Goal: Task Accomplishment & Management: Manage account settings

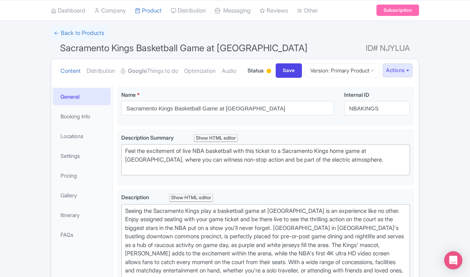
scroll to position [78, 0]
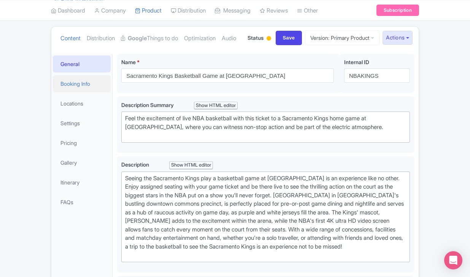
click at [80, 92] on link "Booking Info" at bounding box center [82, 83] width 58 height 17
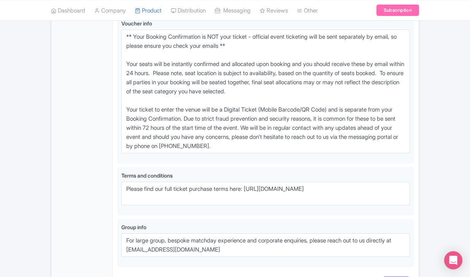
scroll to position [580, 0]
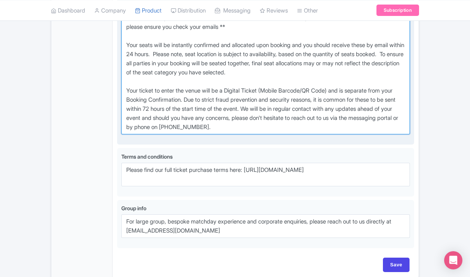
drag, startPoint x: 125, startPoint y: 60, endPoint x: 300, endPoint y: 182, distance: 213.3
click at [300, 141] on div "Voucher info i" at bounding box center [265, 70] width 288 height 140
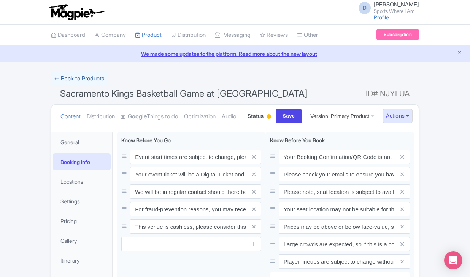
scroll to position [0, 0]
click at [89, 81] on link "← Back to Products" at bounding box center [79, 78] width 56 height 15
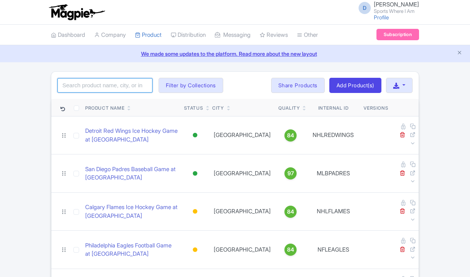
click at [119, 85] on input "search" at bounding box center [104, 85] width 95 height 14
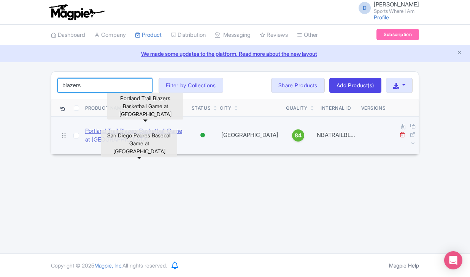
type input "blazers"
click at [89, 130] on link "Portland Trail Blazers Basketball Game at Moda Center" at bounding box center [135, 135] width 100 height 17
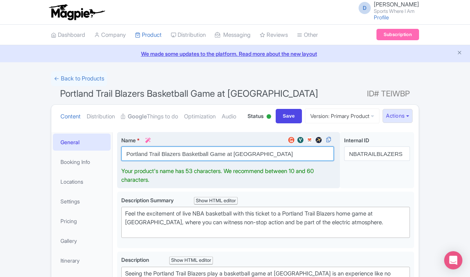
click at [175, 161] on input "Portland Trail Blazers Basketball Game at [GEOGRAPHIC_DATA]" at bounding box center [227, 154] width 212 height 14
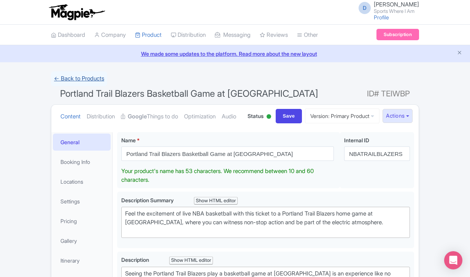
click at [75, 76] on link "← Back to Products" at bounding box center [79, 78] width 56 height 15
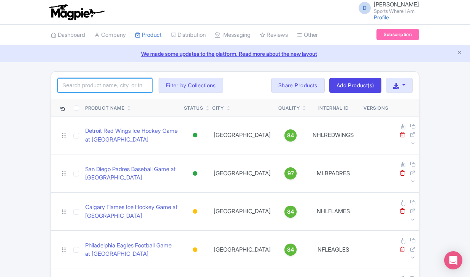
click at [103, 82] on input "search" at bounding box center [104, 85] width 95 height 14
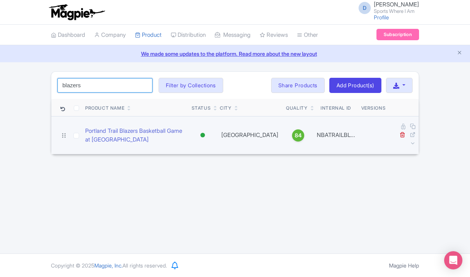
type input "blazers"
click at [92, 120] on td "Portland Trail Blazers Basketball Game at [GEOGRAPHIC_DATA]" at bounding box center [135, 135] width 106 height 38
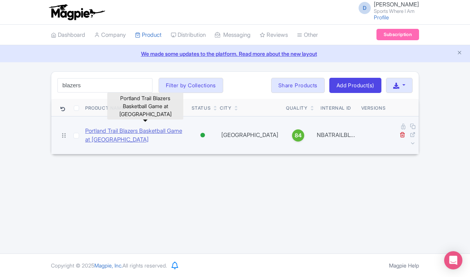
click at [95, 127] on link "Portland Trail Blazers Basketball Game at [GEOGRAPHIC_DATA]" at bounding box center [135, 135] width 100 height 17
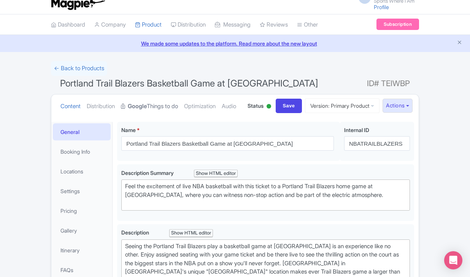
scroll to position [10, 0]
click at [70, 239] on link "Gallery" at bounding box center [82, 230] width 58 height 17
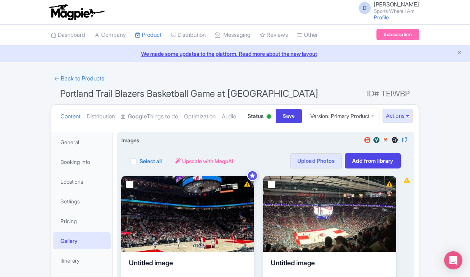
scroll to position [0, 0]
click at [139, 165] on label "Select all" at bounding box center [150, 161] width 22 height 8
click at [139, 162] on input "Select all" at bounding box center [141, 159] width 5 height 5
checkbox input "true"
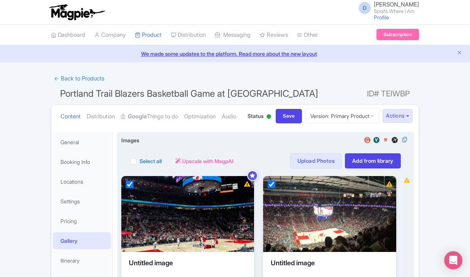
checkbox input "true"
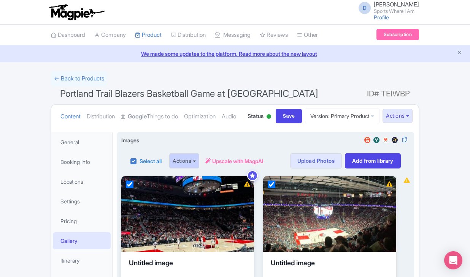
click at [199, 169] on button "Actions" at bounding box center [184, 161] width 30 height 15
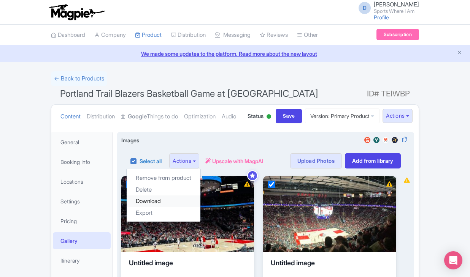
click at [180, 207] on link "Download" at bounding box center [164, 202] width 74 height 12
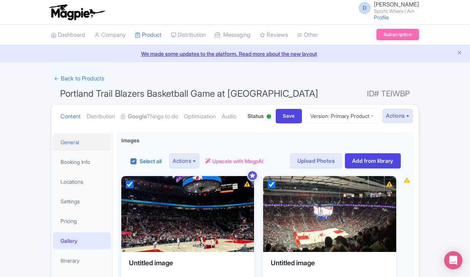
click at [84, 151] on link "General" at bounding box center [82, 142] width 58 height 17
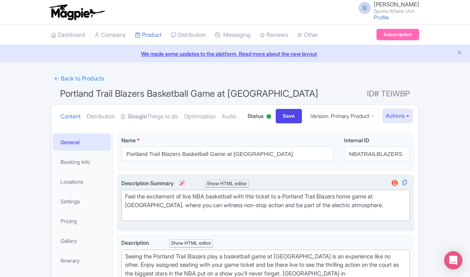
click at [138, 219] on div "Feel the excitement of live NBA basketball with this ticket to a Portland Trail…" at bounding box center [265, 206] width 281 height 26
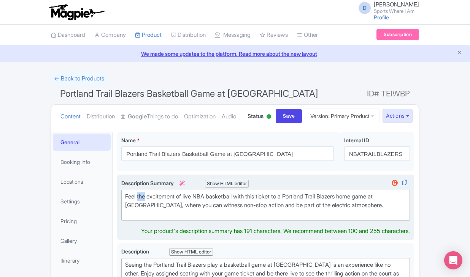
click at [138, 219] on div "Feel the excitement of live NBA basketball with this ticket to a Portland Trail…" at bounding box center [265, 206] width 281 height 26
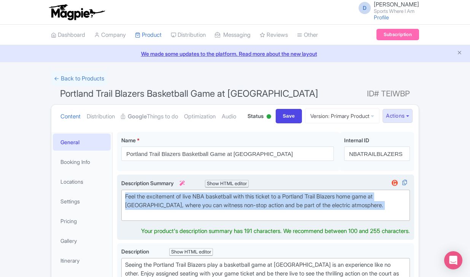
click at [138, 219] on div "Feel the excitement of live NBA basketball with this ticket to a Portland Trail…" at bounding box center [265, 206] width 281 height 26
type trix-editor "<div>Feel the excitement of live NBA basketball with this ticket to a Portland …"
copy div "Feel the excitement of live NBA basketball with this ticket to a Portland Trail…"
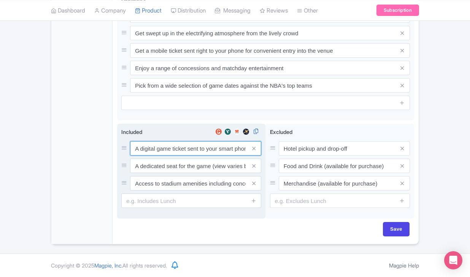
scroll to position [393, 0]
click at [161, 151] on input "A digital game ticket sent to your smart phone" at bounding box center [195, 148] width 131 height 14
click at [173, 156] on input "A dedicated seat for the game (view varies by seat category)" at bounding box center [195, 148] width 131 height 14
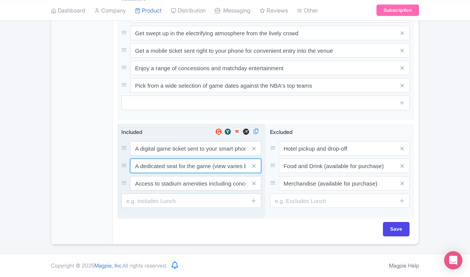
click at [173, 156] on input "A dedicated seat for the game (view varies by seat category)" at bounding box center [195, 148] width 131 height 14
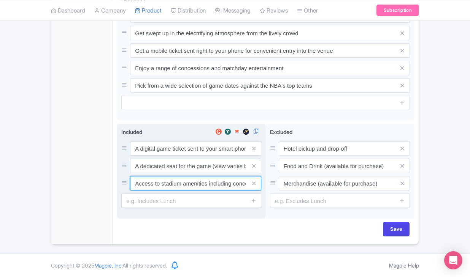
click at [192, 156] on input "Access to stadium amenities including concessions and matchday activations" at bounding box center [195, 148] width 131 height 14
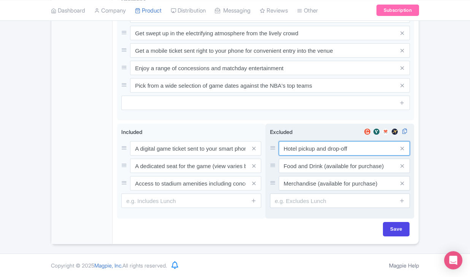
click at [309, 147] on input "Hotel pickup and drop-off" at bounding box center [344, 148] width 131 height 14
click at [322, 156] on input "Food and Drink (available for purchase)" at bounding box center [344, 148] width 131 height 14
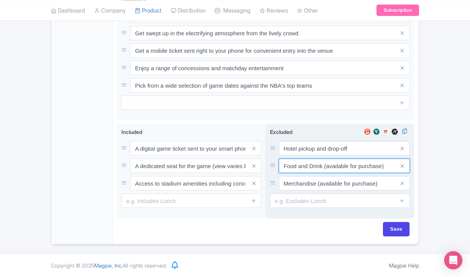
click at [322, 156] on input "Food and Drink (available for purchase)" at bounding box center [344, 148] width 131 height 14
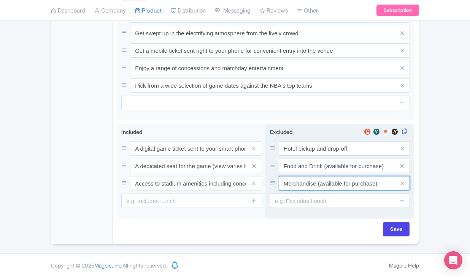
click at [309, 156] on input "Merchandise (available for purchase)" at bounding box center [344, 148] width 131 height 14
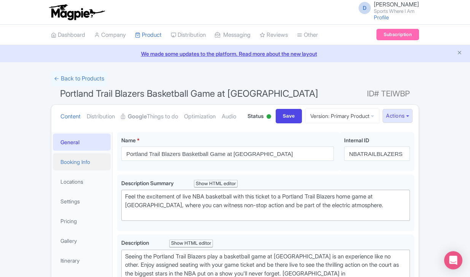
scroll to position [0, 0]
click at [92, 171] on link "Booking Info" at bounding box center [82, 162] width 58 height 17
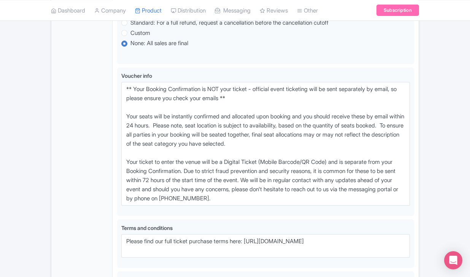
scroll to position [534, 0]
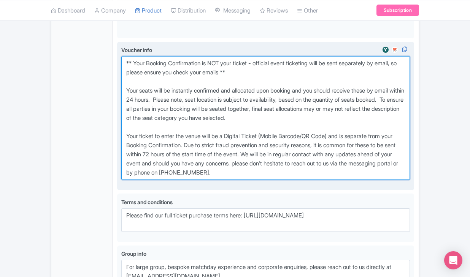
drag, startPoint x: 123, startPoint y: 107, endPoint x: 289, endPoint y: 215, distance: 198.0
click at [289, 180] on textarea "** Your Booking Confirmation is NOT your ticket - official event ticketing will…" at bounding box center [265, 118] width 288 height 124
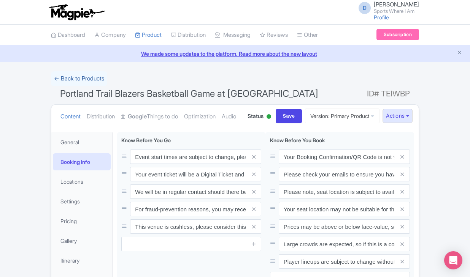
scroll to position [0, 0]
click at [93, 79] on link "← Back to Products" at bounding box center [79, 78] width 56 height 15
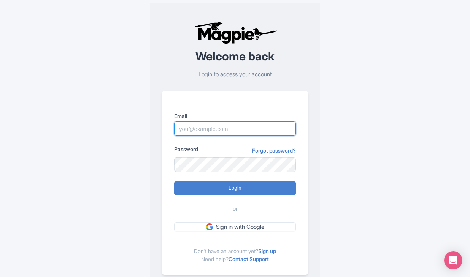
type input "dan.hughes@sportswhereiam.com"
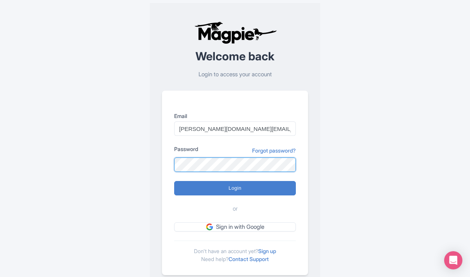
click at [235, 188] on input "Login" at bounding box center [235, 188] width 122 height 14
type input "Logging in..."
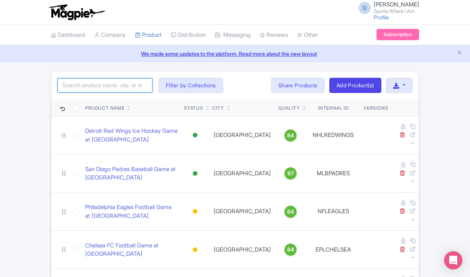
click at [109, 86] on input "search" at bounding box center [104, 85] width 95 height 14
type input "dallas"
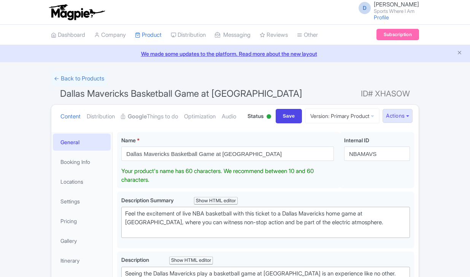
click at [187, 161] on input "Dallas Mavericks Basketball Game at American Airlines Center" at bounding box center [227, 154] width 212 height 14
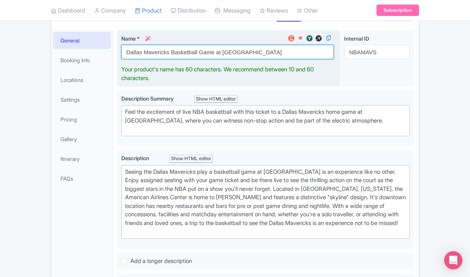
scroll to position [117, 0]
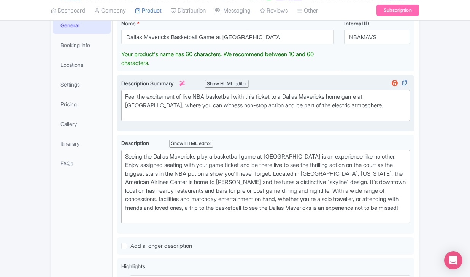
click at [162, 127] on div "Description Summary i Show HTML editor Bold Italic Strikethrough Link Heading Q…" at bounding box center [265, 103] width 288 height 48
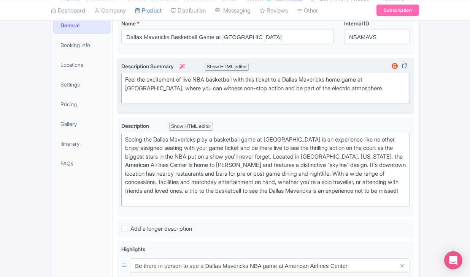
click at [162, 110] on div "Description Summary i Show HTML editor Bold Italic Strikethrough Link Heading Q…" at bounding box center [265, 86] width 288 height 48
click at [162, 101] on div "Feel the excitement of live NBA basketball with this ticket to a Dallas Maveric…" at bounding box center [265, 89] width 281 height 26
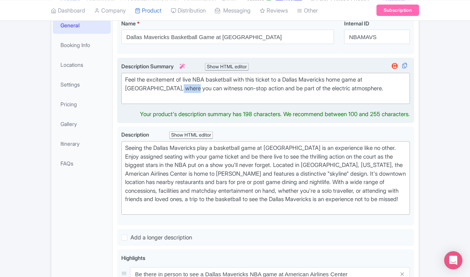
click at [162, 101] on div "Feel the excitement of live NBA basketball with this ticket to a Dallas Maveric…" at bounding box center [265, 89] width 281 height 26
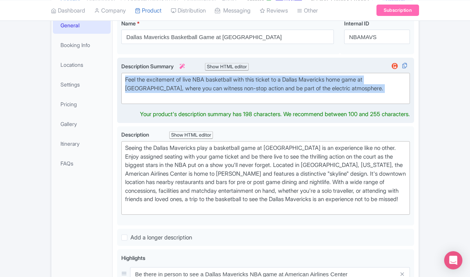
click at [162, 101] on div "Feel the excitement of live NBA basketball with this ticket to a Dallas Maveric…" at bounding box center [265, 89] width 281 height 26
type trix-editor "<div>Feel the excitement of live NBA basketball with this ticket to a Dallas Ma…"
copy div "Feel the excitement of live NBA basketball with this ticket to a Dallas Maveric…"
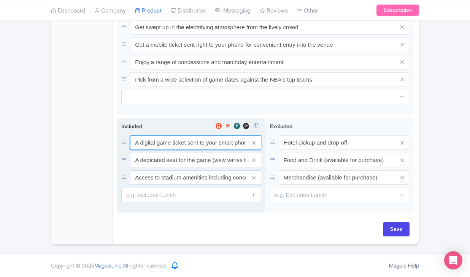
scroll to position [407, 0]
click at [142, 140] on input "A digital game ticket sent to your smart phone" at bounding box center [195, 143] width 131 height 14
click at [142, 140] on input "A digital game ticket sent to your smart phone" at bounding box center [195, 142] width 131 height 14
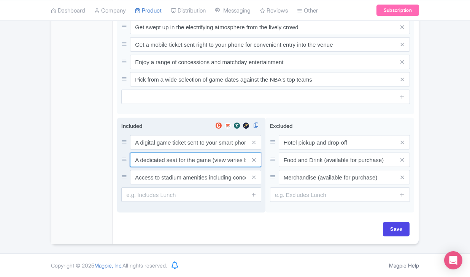
click at [175, 150] on input "A dedicated seat for the game (view varies by seat category)" at bounding box center [195, 142] width 131 height 14
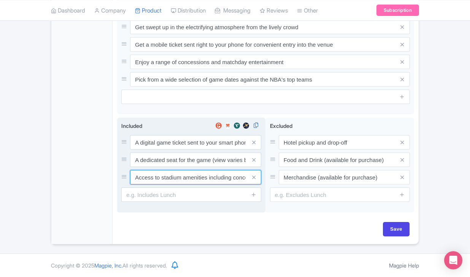
click at [195, 150] on input "Access to stadium amenities including concessions and matchday activations" at bounding box center [195, 142] width 131 height 14
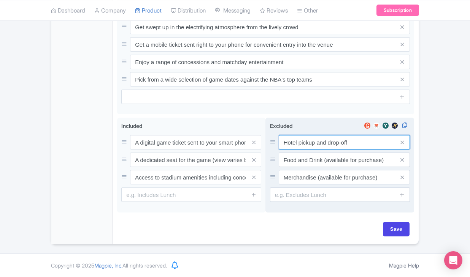
click at [301, 146] on input "Hotel pickup and drop-off" at bounding box center [344, 142] width 131 height 14
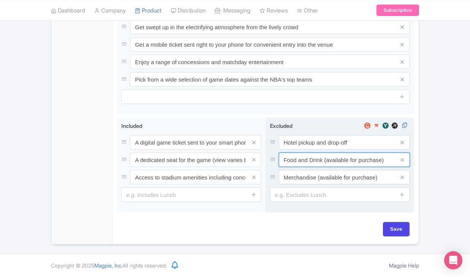
click at [315, 150] on input "Food and Drink (available for purchase)" at bounding box center [344, 142] width 131 height 14
click at [298, 150] on input "Merchandise (available for purchase)" at bounding box center [344, 142] width 131 height 14
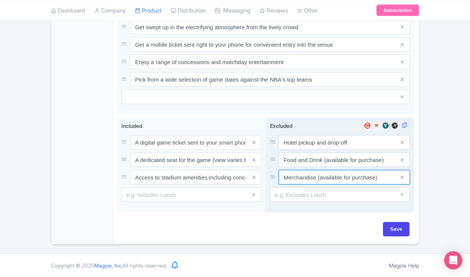
click at [298, 150] on input "Merchandise (available for purchase)" at bounding box center [344, 142] width 131 height 14
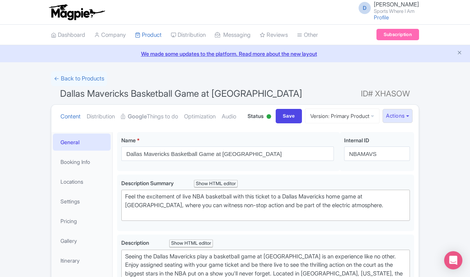
scroll to position [0, 0]
click at [93, 171] on link "Booking Info" at bounding box center [82, 162] width 58 height 17
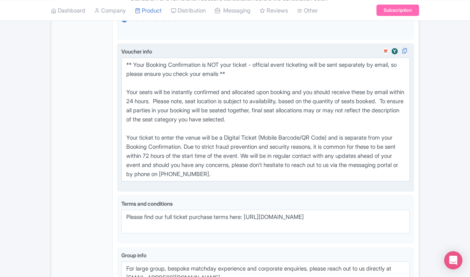
scroll to position [546, 0]
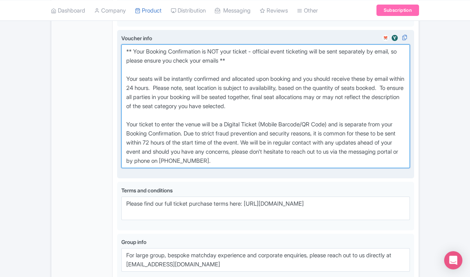
drag, startPoint x: 126, startPoint y: 95, endPoint x: 342, endPoint y: 222, distance: 251.1
click at [342, 179] on div "Voucher info i" at bounding box center [265, 104] width 297 height 149
